Goal: Check status: Check status

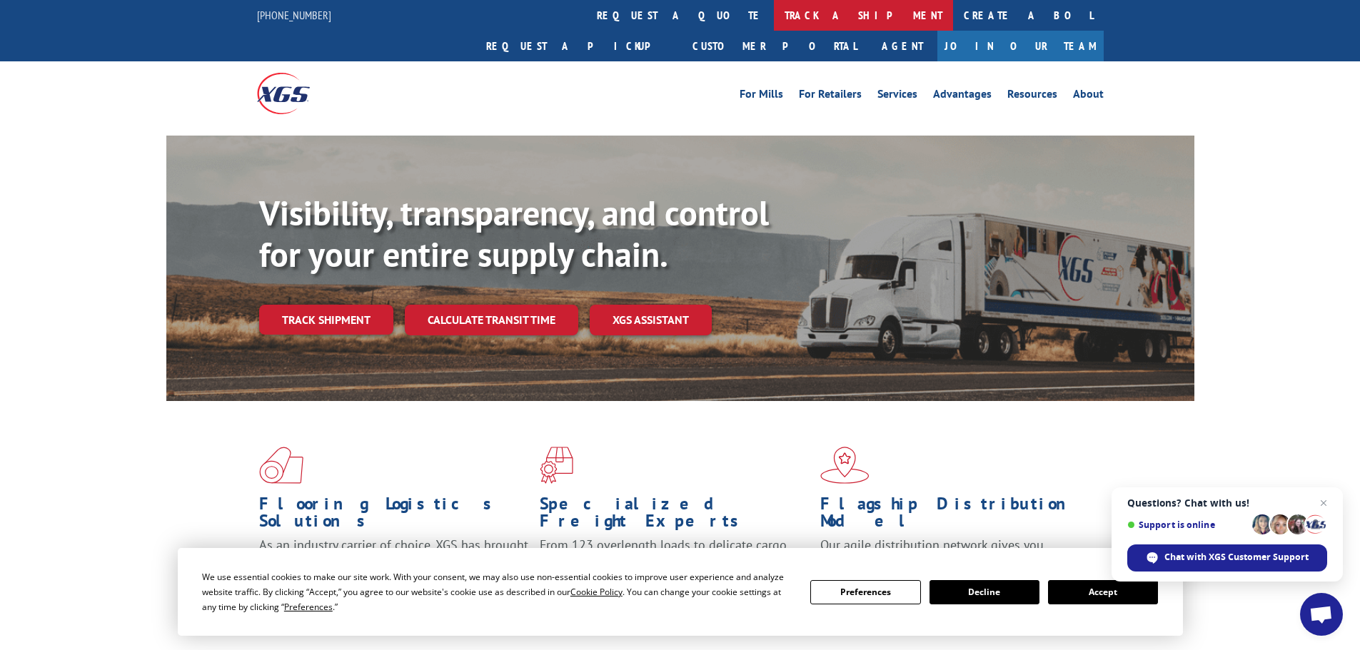
click at [774, 16] on link "track a shipment" at bounding box center [863, 15] width 179 height 31
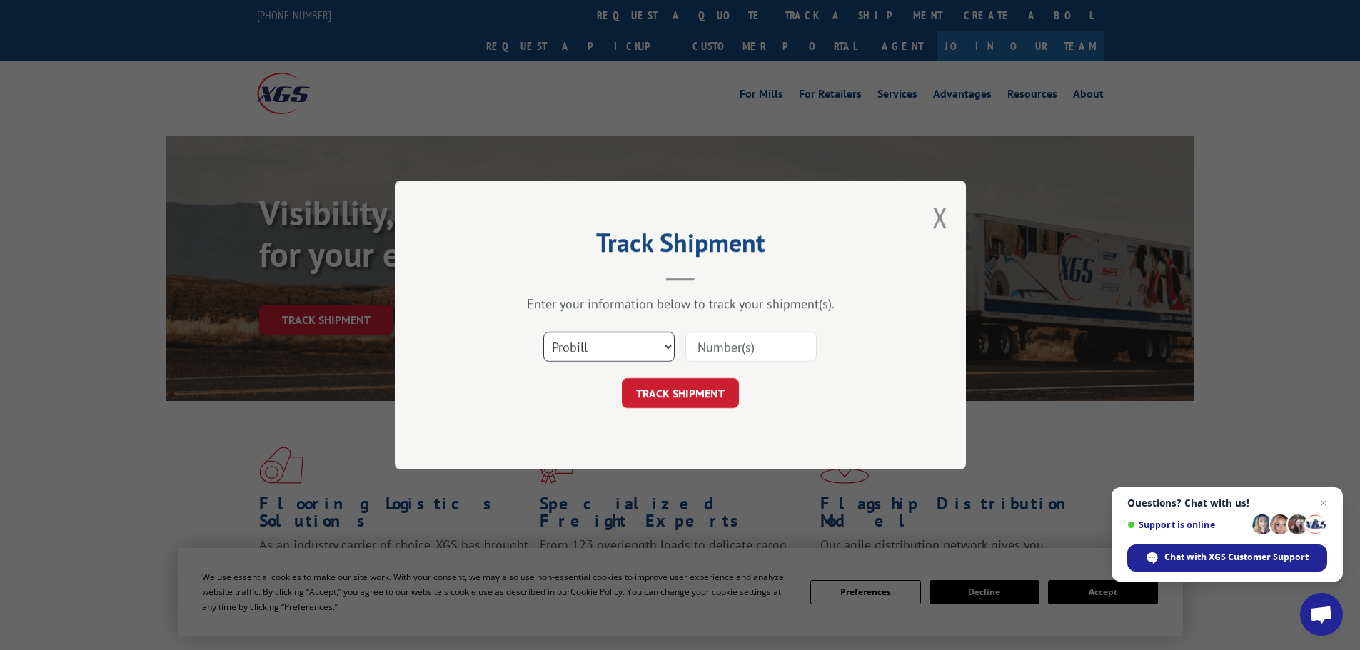
click at [565, 348] on select "Select category... Probill BOL PO" at bounding box center [608, 347] width 131 height 30
select select "po"
click at [543, 332] on select "Select category... Probill BOL PO" at bounding box center [608, 347] width 131 height 30
paste input "04542155"
drag, startPoint x: 763, startPoint y: 341, endPoint x: 750, endPoint y: 361, distance: 24.2
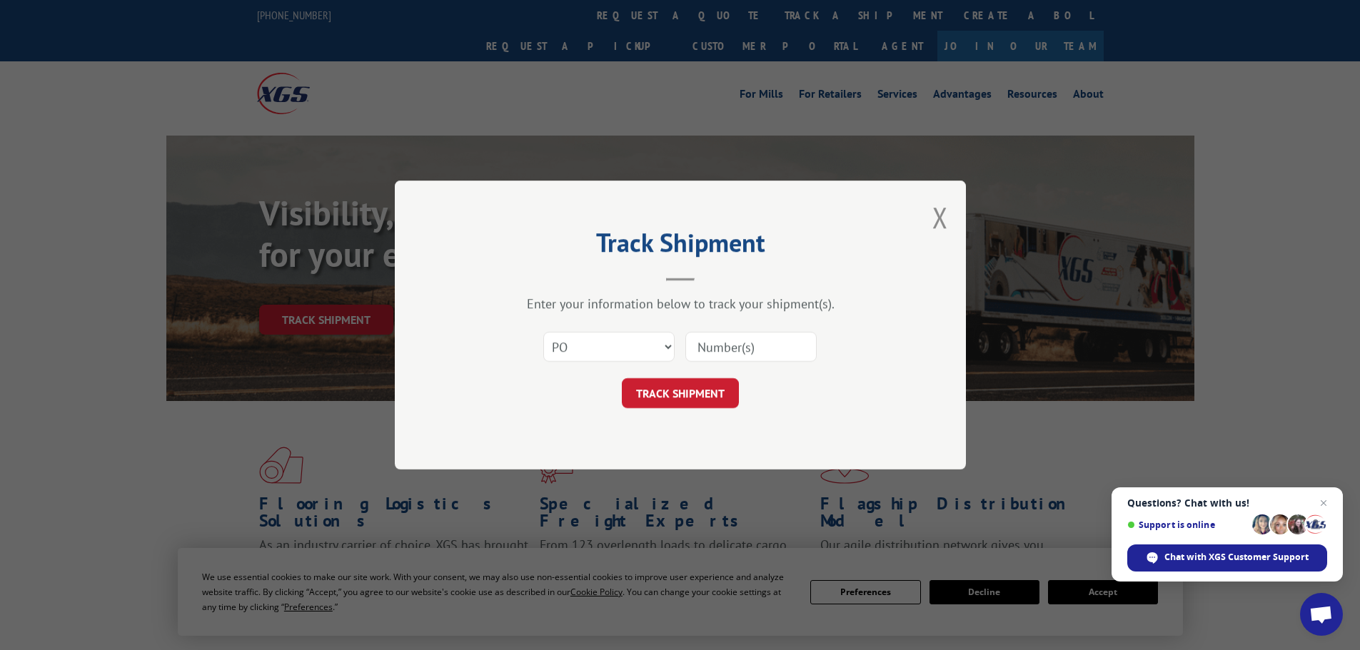
click at [763, 341] on input at bounding box center [750, 347] width 131 height 30
type input "04542155"
click at [680, 381] on button "TRACK SHIPMENT" at bounding box center [680, 393] width 117 height 30
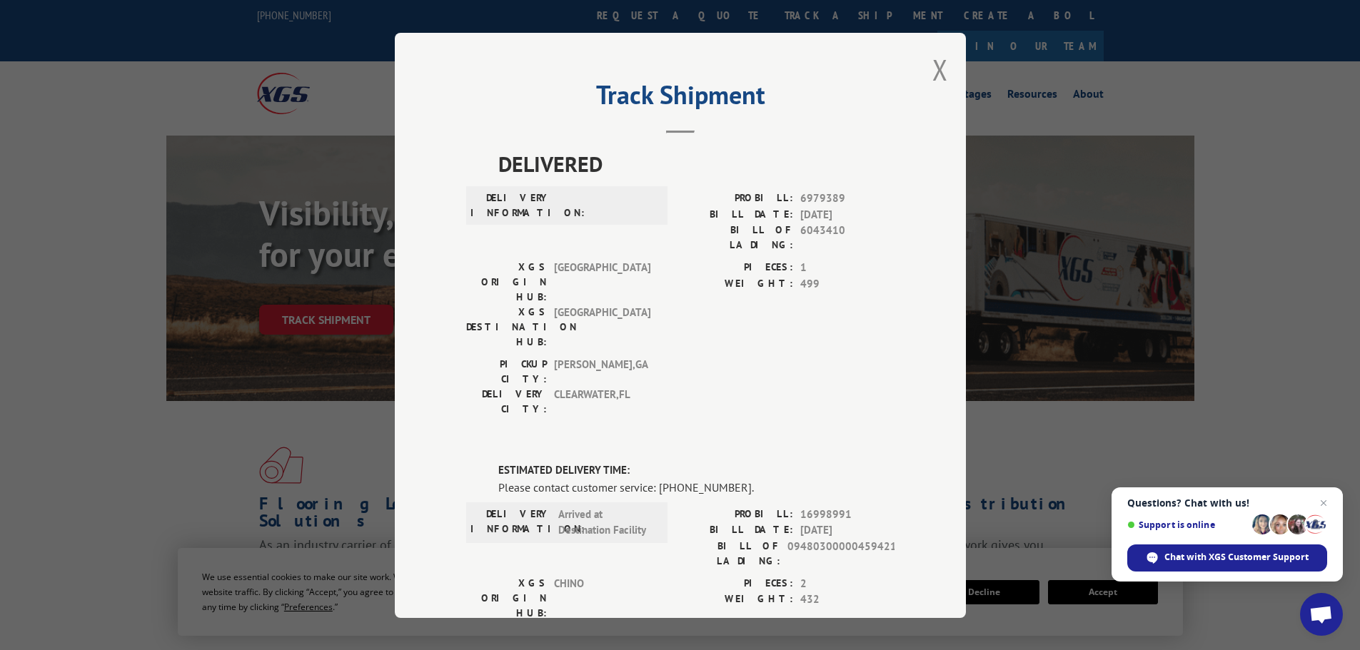
drag, startPoint x: 932, startPoint y: 63, endPoint x: 903, endPoint y: 61, distance: 29.3
click at [932, 63] on button "Close modal" at bounding box center [940, 70] width 16 height 38
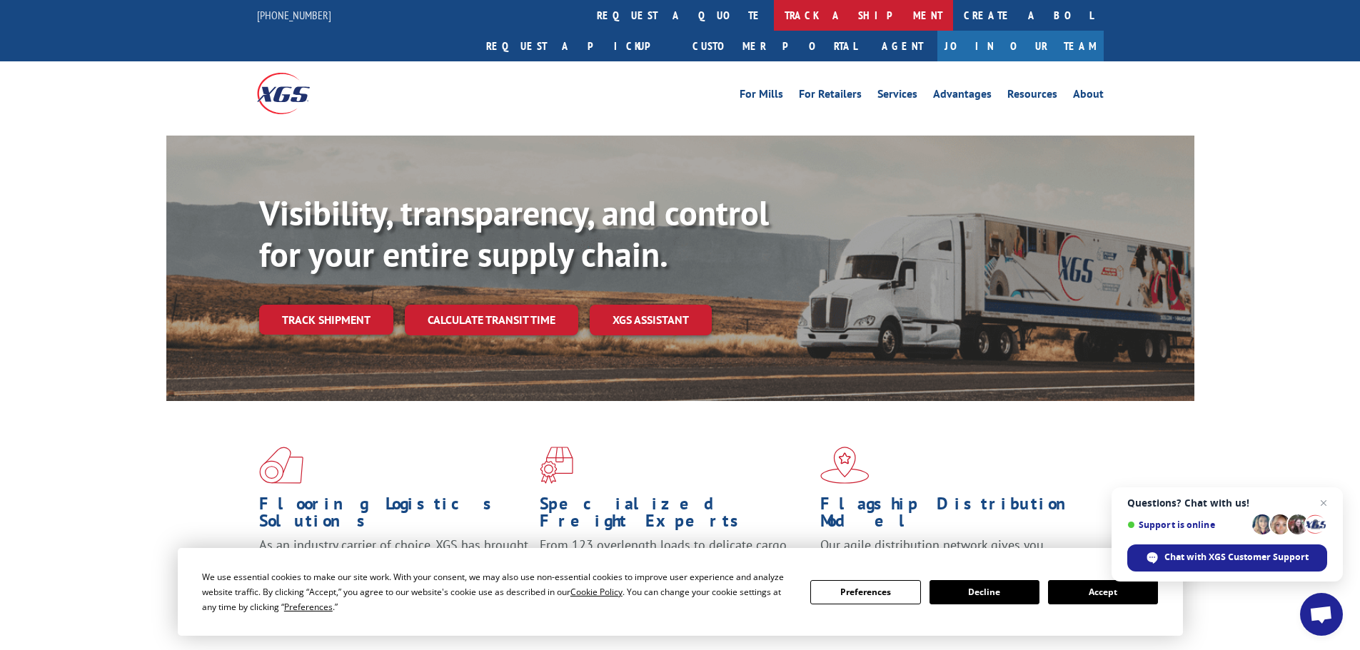
click at [774, 9] on link "track a shipment" at bounding box center [863, 15] width 179 height 31
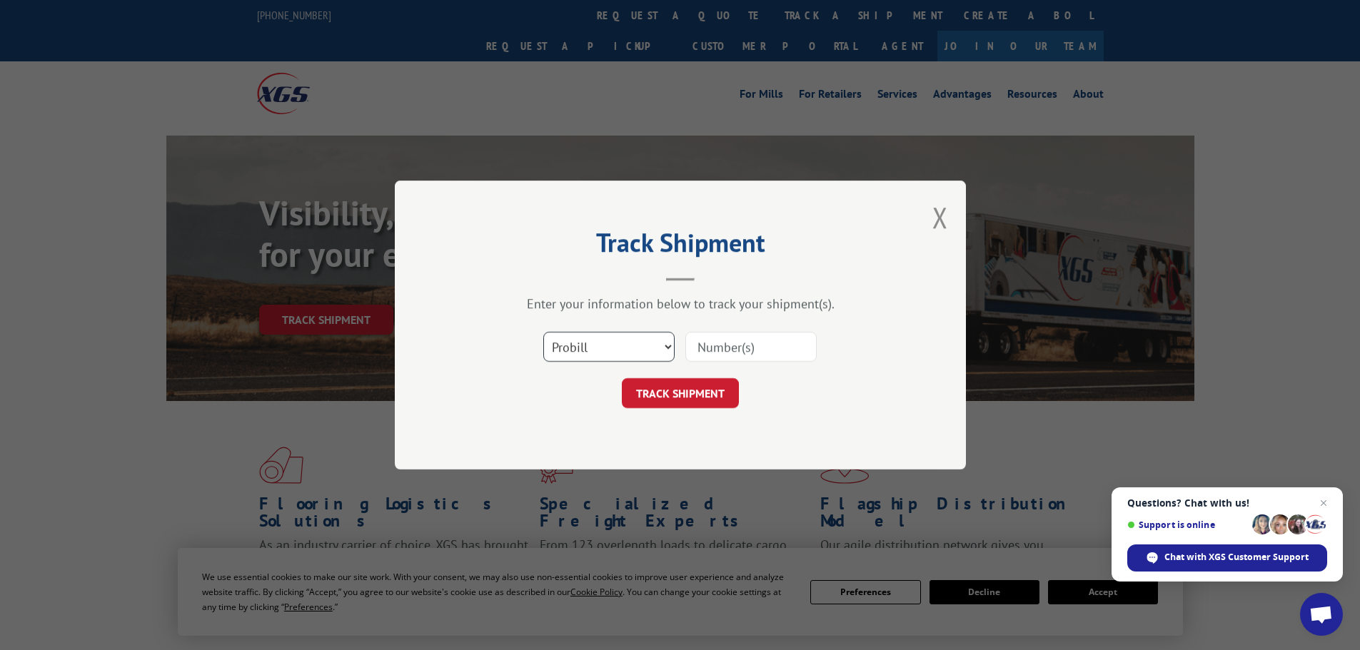
click at [628, 358] on select "Select category... Probill BOL PO" at bounding box center [608, 347] width 131 height 30
select select "po"
click at [543, 332] on select "Select category... Probill BOL PO" at bounding box center [608, 347] width 131 height 30
click at [732, 356] on input at bounding box center [750, 347] width 131 height 30
paste input "03549763"
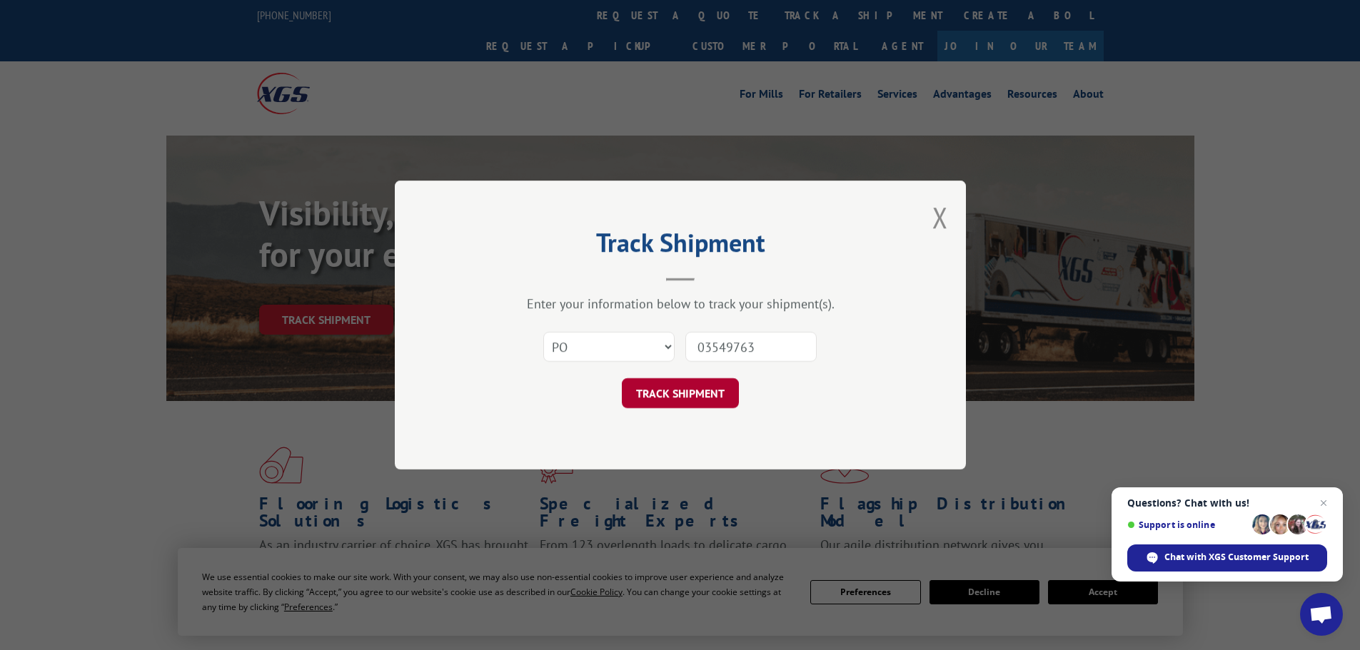
type input "03549763"
click at [703, 385] on button "TRACK SHIPMENT" at bounding box center [680, 393] width 117 height 30
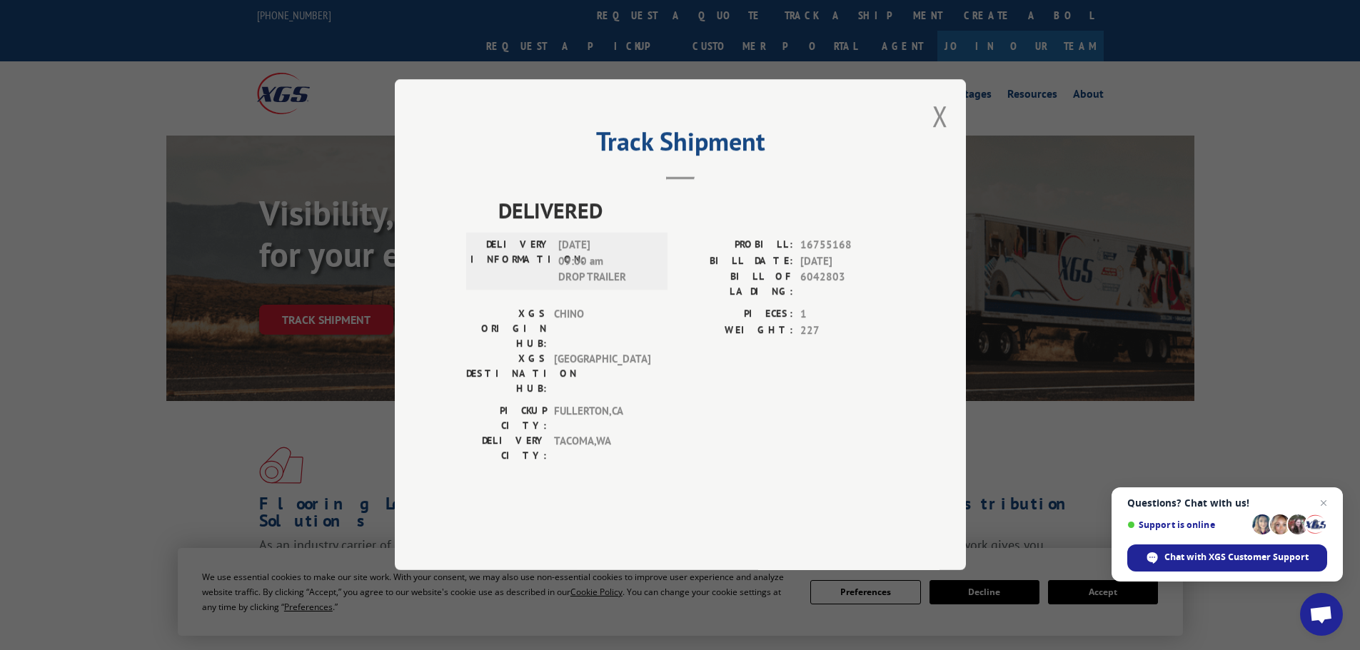
click at [81, 410] on div "Track Shipment DELIVERED DELIVERY INFORMATION: [DATE] 09:00 am DROP TRAILER PRO…" at bounding box center [680, 325] width 1360 height 650
